Goal: Task Accomplishment & Management: Use online tool/utility

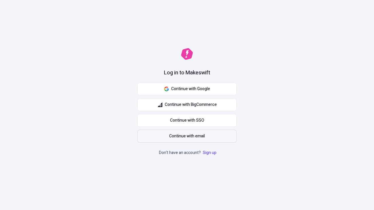
click at [187, 137] on span "Continue with email" at bounding box center [187, 136] width 36 height 6
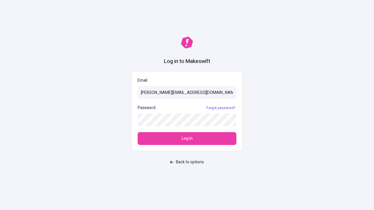
type input "sasha+test-ui@makeswift.com"
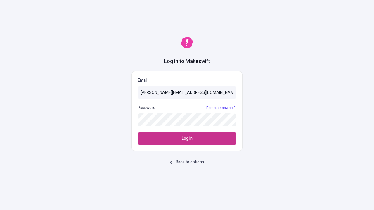
click at [187, 139] on span "Log in" at bounding box center [187, 139] width 11 height 6
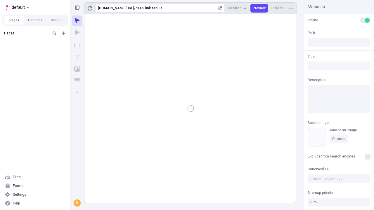
type input "/deep-link-tenuis"
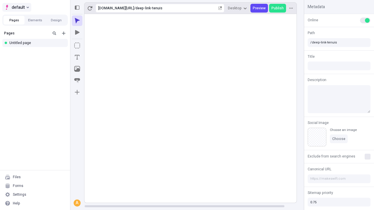
click at [16, 7] on span "default" at bounding box center [18, 7] width 13 height 7
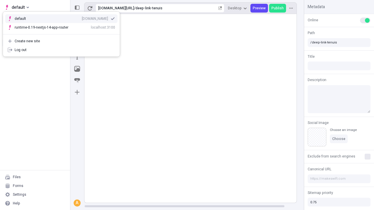
click at [82, 18] on div "[DOMAIN_NAME]" at bounding box center [95, 18] width 26 height 5
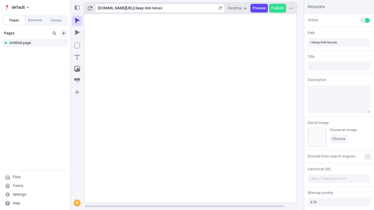
click at [64, 33] on icon "Add new" at bounding box center [64, 34] width 4 height 4
click at [37, 52] on div "Blank page" at bounding box center [37, 52] width 56 height 9
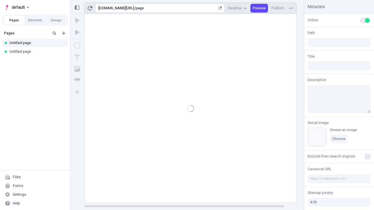
type input "/page"
